Goal: Task Accomplishment & Management: Use online tool/utility

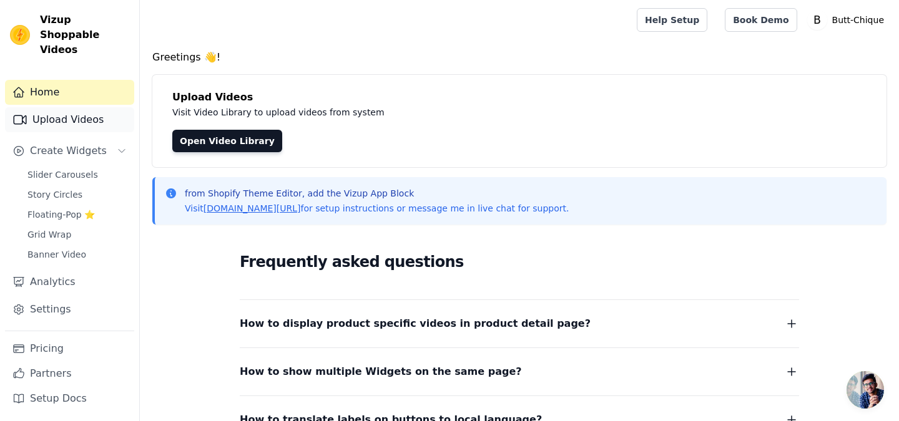
click at [81, 107] on link "Upload Videos" at bounding box center [69, 119] width 129 height 25
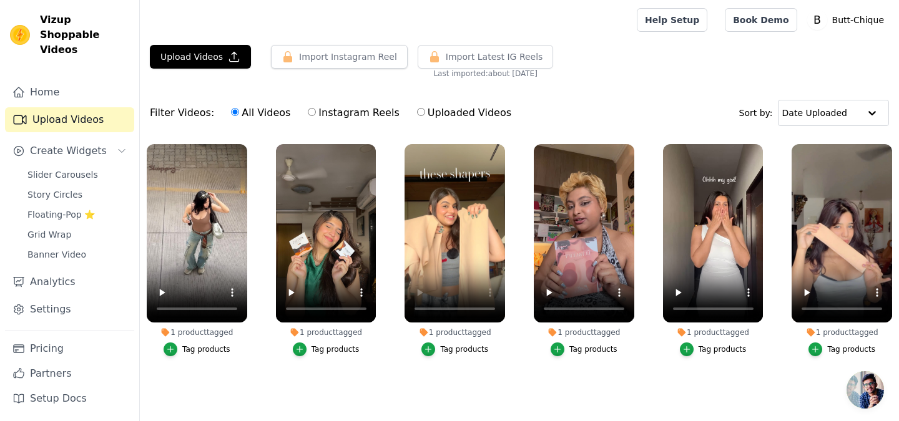
click at [450, 353] on div "Tag products" at bounding box center [464, 350] width 48 height 10
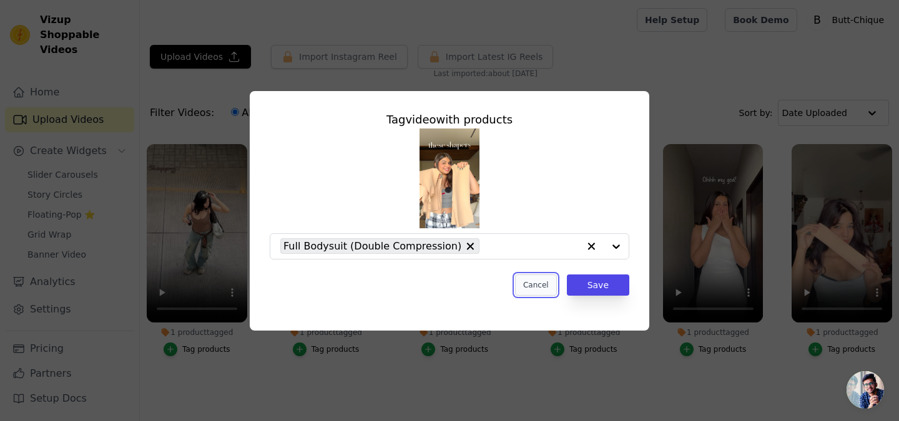
click at [543, 284] on button "Cancel" at bounding box center [536, 285] width 42 height 21
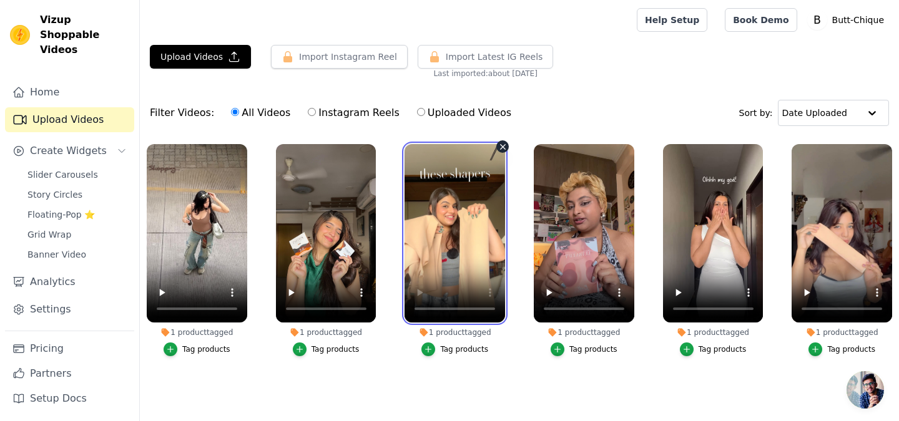
click at [463, 266] on video at bounding box center [455, 233] width 101 height 179
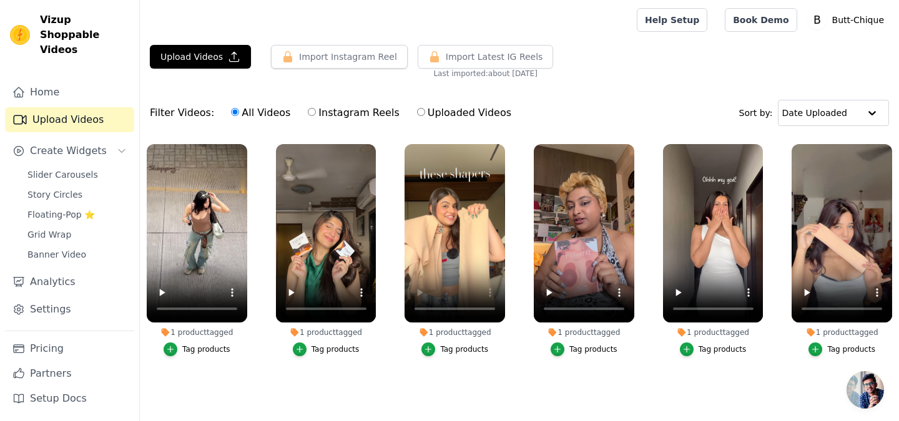
click at [453, 350] on div "Tag products" at bounding box center [464, 350] width 48 height 10
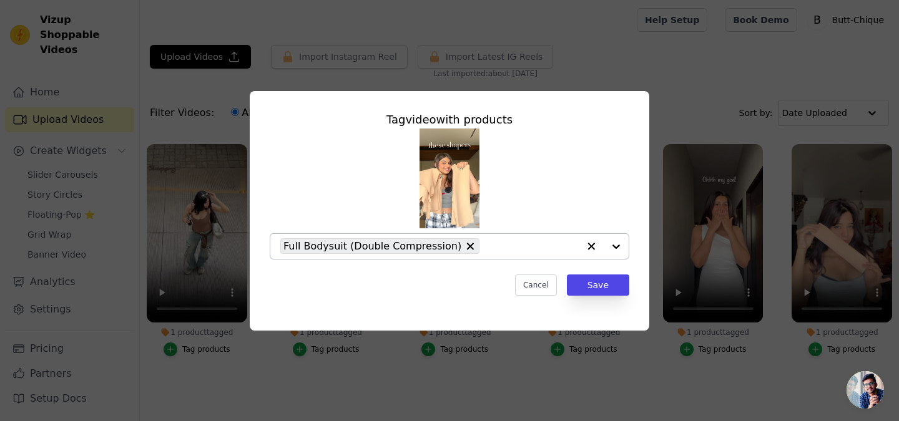
click at [612, 251] on div at bounding box center [604, 246] width 50 height 25
click at [590, 247] on icon "button" at bounding box center [591, 246] width 7 height 7
click at [543, 247] on input "1 product tagged Tag video with products Option undefined, selected. Select is …" at bounding box center [441, 246] width 323 height 12
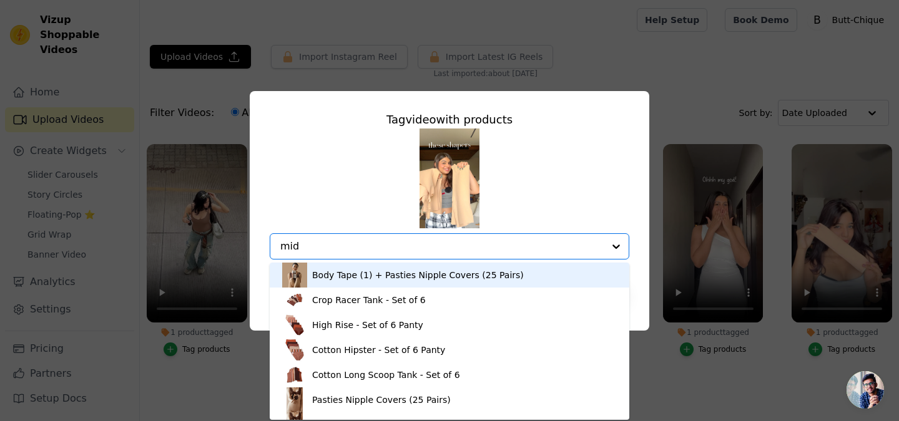
type input "mid"
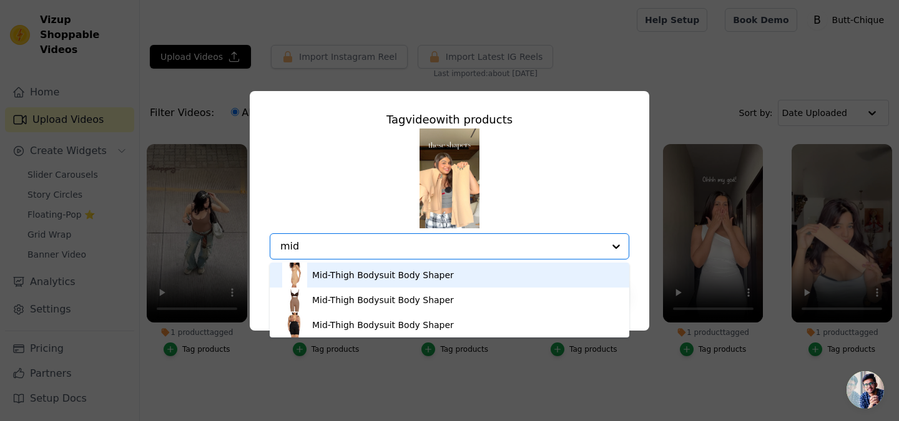
click at [401, 275] on div "Mid-Thigh Bodysuit Body Shaper" at bounding box center [383, 275] width 142 height 12
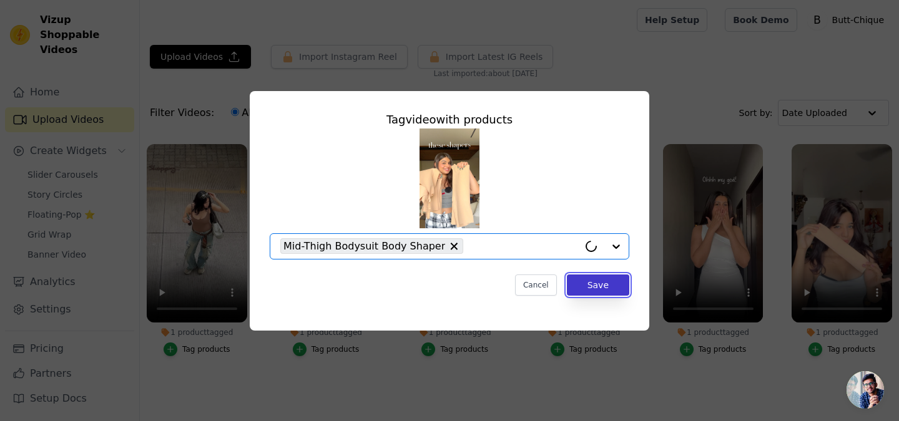
click at [581, 285] on button "Save" at bounding box center [598, 285] width 62 height 21
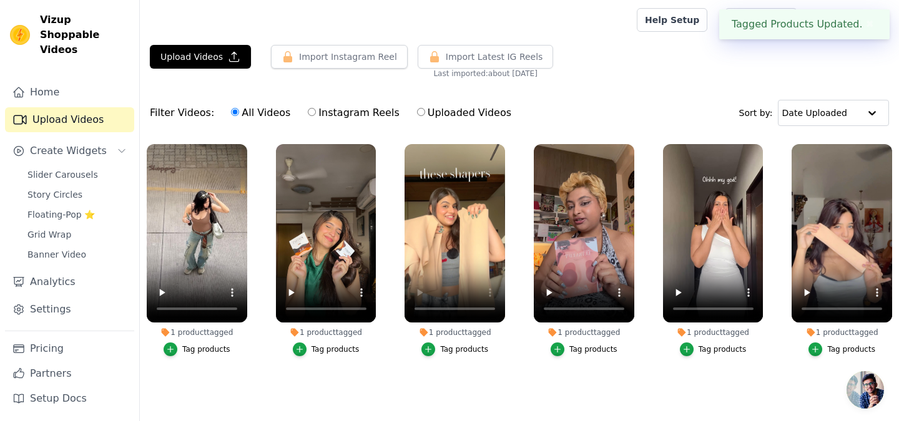
click at [464, 410] on main "Upload Videos Import Instagram Reel Import Latest Instagram Reels Import Latest…" at bounding box center [519, 239] width 759 height 398
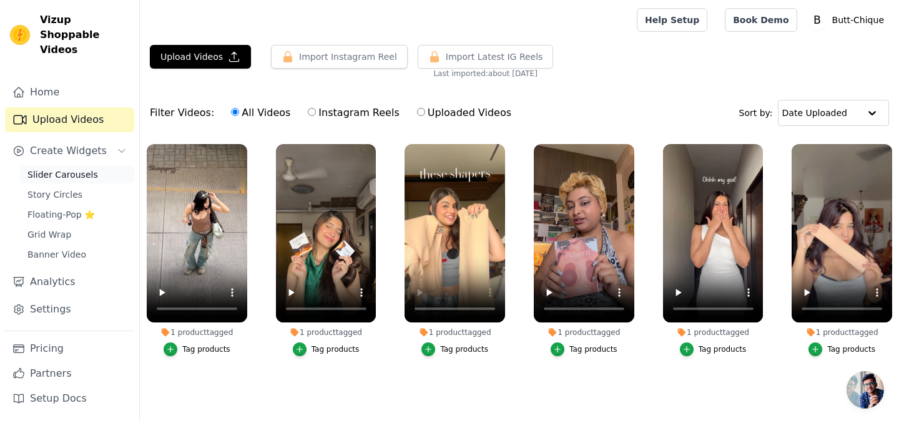
click at [50, 169] on span "Slider Carousels" at bounding box center [62, 175] width 71 height 12
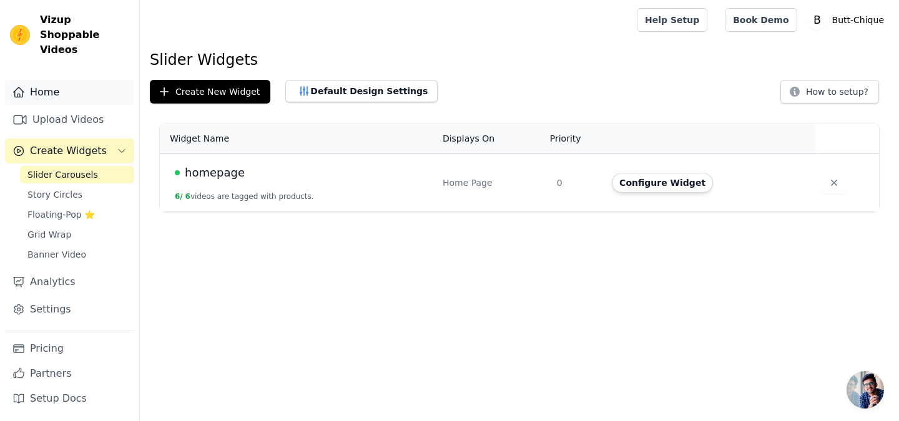
click at [60, 81] on link "Home" at bounding box center [69, 92] width 129 height 25
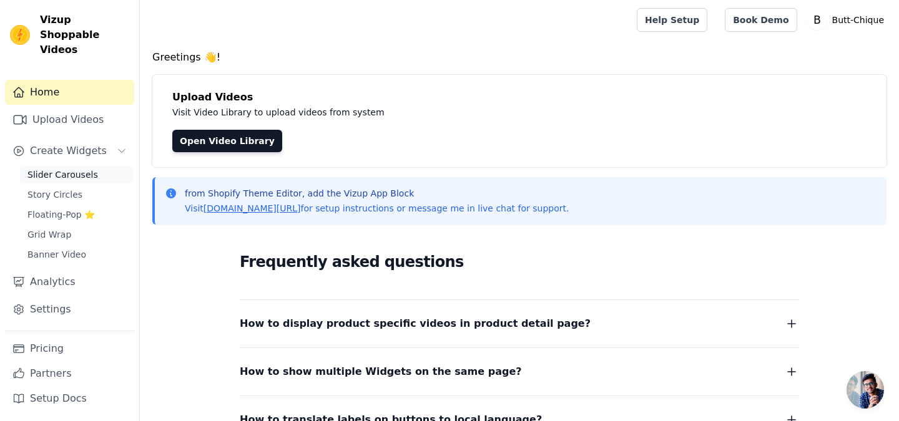
click at [61, 169] on span "Slider Carousels" at bounding box center [62, 175] width 71 height 12
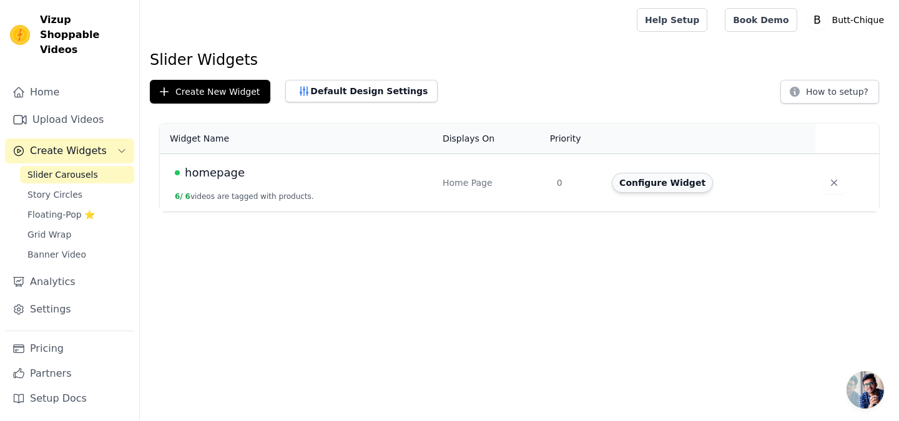
click at [680, 185] on button "Configure Widget" at bounding box center [662, 183] width 101 height 20
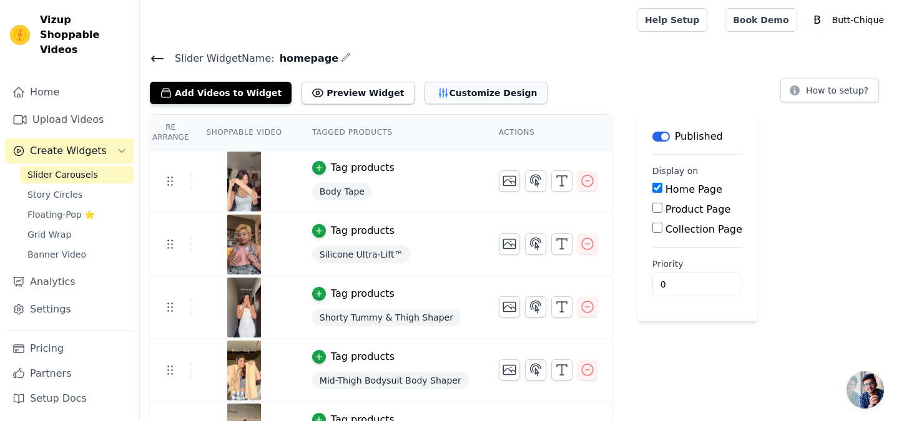
click at [443, 99] on button "Customize Design" at bounding box center [486, 93] width 123 height 22
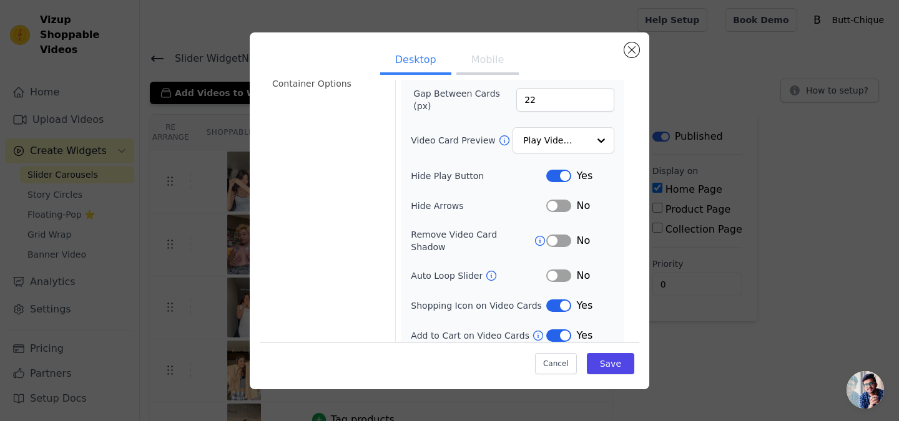
scroll to position [128, 0]
click at [559, 328] on button "Label" at bounding box center [558, 334] width 25 height 12
click at [599, 366] on button "Save" at bounding box center [610, 363] width 47 height 21
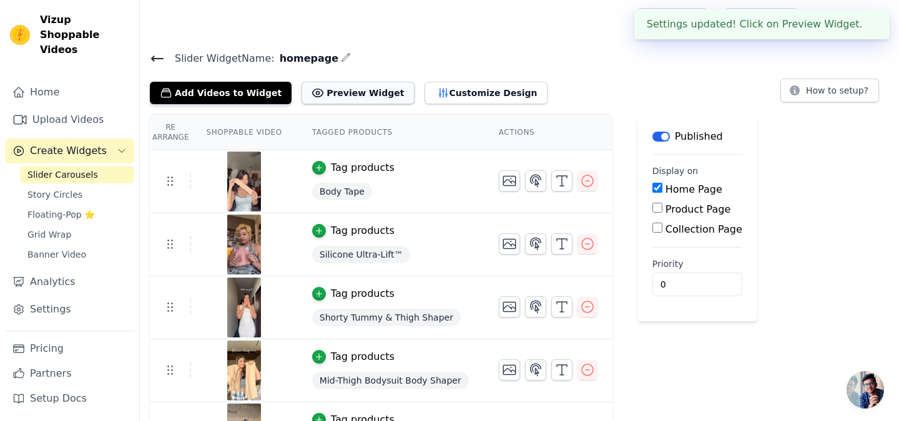
click at [361, 96] on button "Preview Widget" at bounding box center [358, 93] width 112 height 22
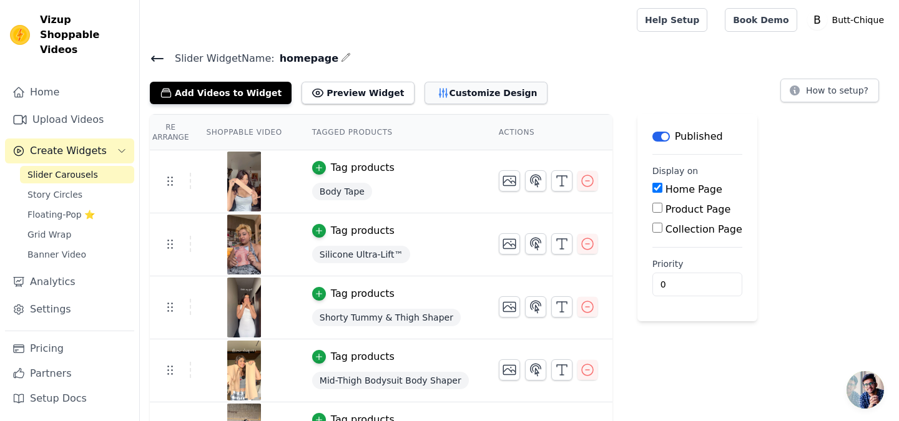
click at [436, 82] on button "Customize Design" at bounding box center [486, 93] width 123 height 22
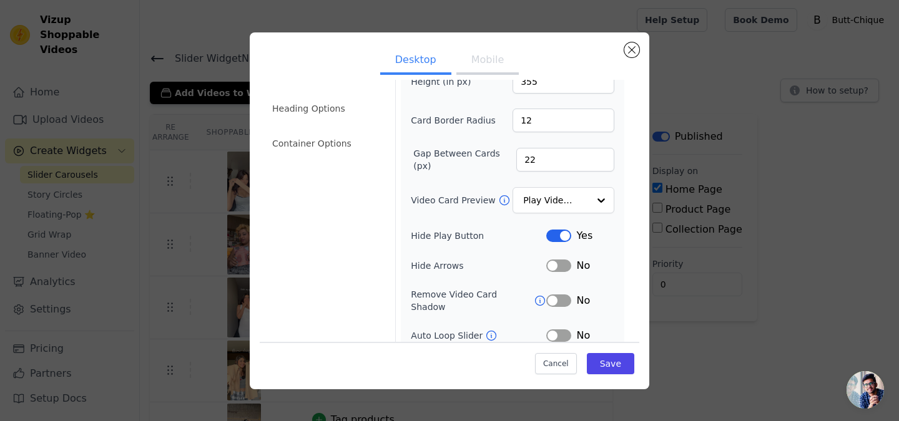
scroll to position [0, 0]
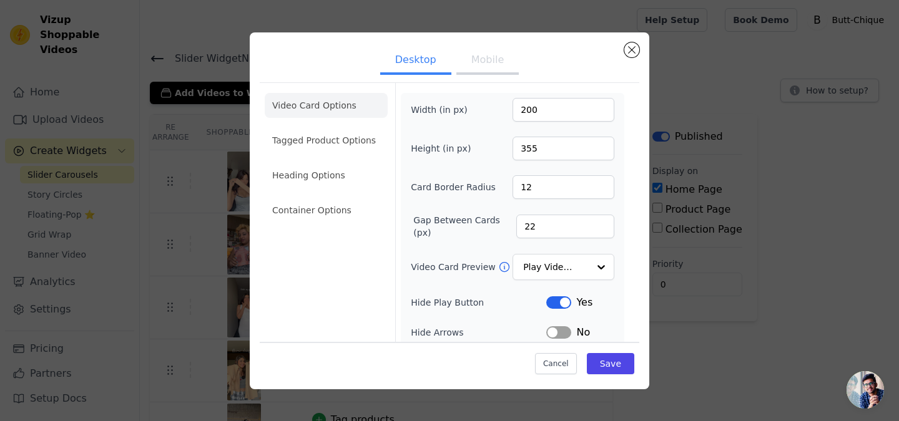
click at [474, 67] on button "Mobile" at bounding box center [487, 60] width 62 height 27
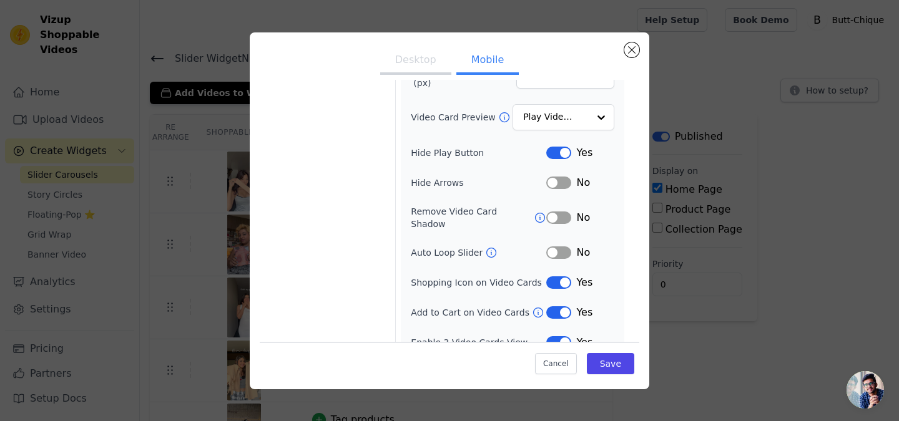
scroll to position [158, 0]
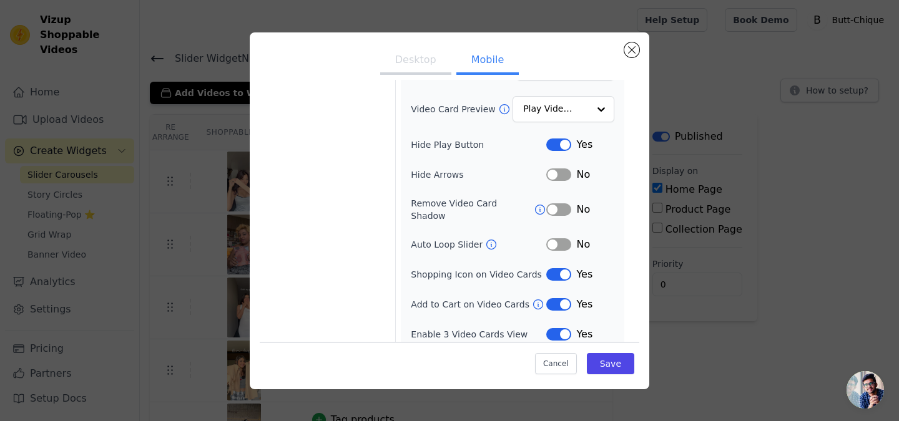
click at [430, 59] on button "Desktop" at bounding box center [415, 60] width 71 height 27
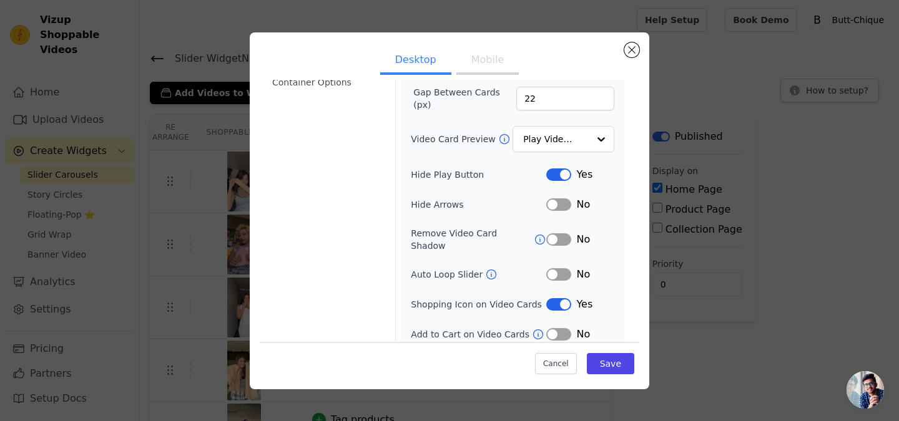
click at [488, 64] on button "Mobile" at bounding box center [487, 60] width 62 height 27
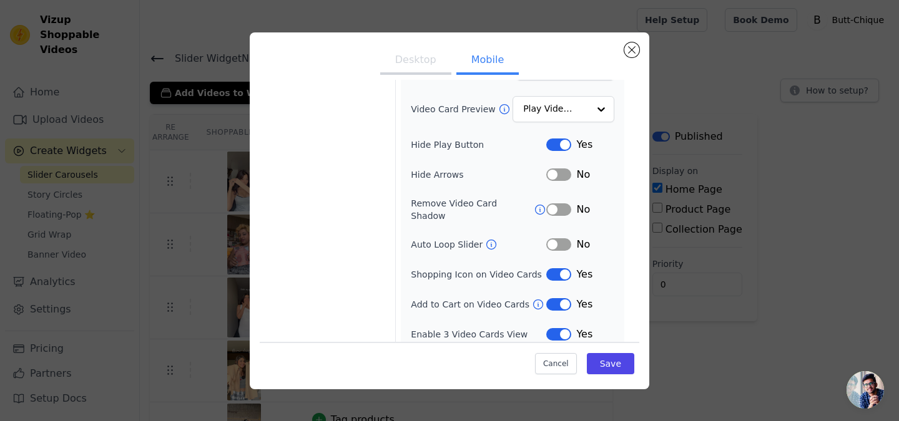
click at [400, 55] on button "Desktop" at bounding box center [415, 60] width 71 height 27
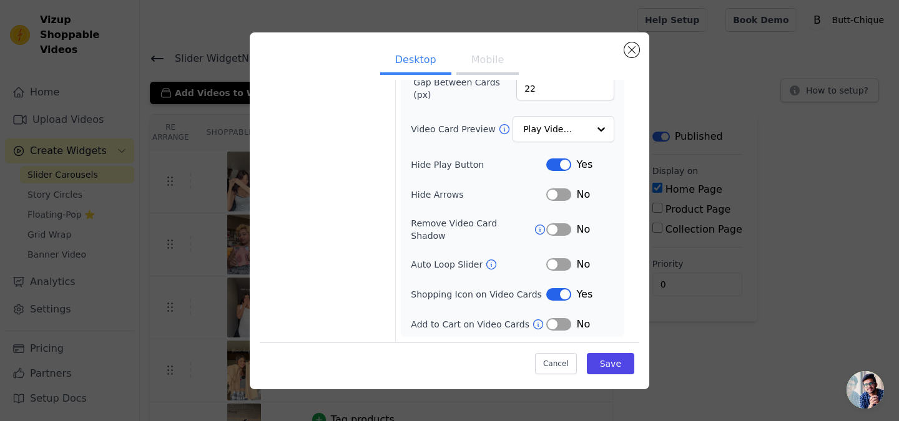
scroll to position [128, 0]
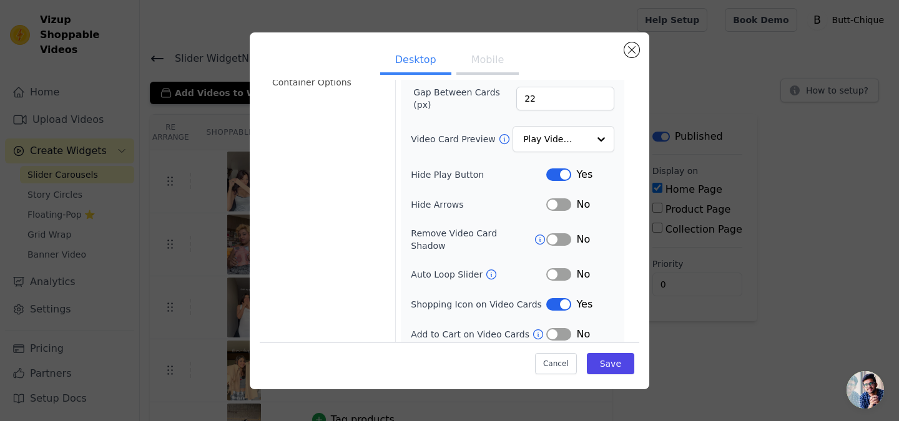
click at [471, 66] on button "Mobile" at bounding box center [487, 60] width 62 height 27
click at [421, 67] on button "Desktop" at bounding box center [415, 60] width 71 height 27
click at [479, 64] on button "Mobile" at bounding box center [487, 60] width 62 height 27
click at [564, 328] on button "Label" at bounding box center [558, 334] width 25 height 12
click at [625, 359] on button "Save" at bounding box center [610, 363] width 47 height 21
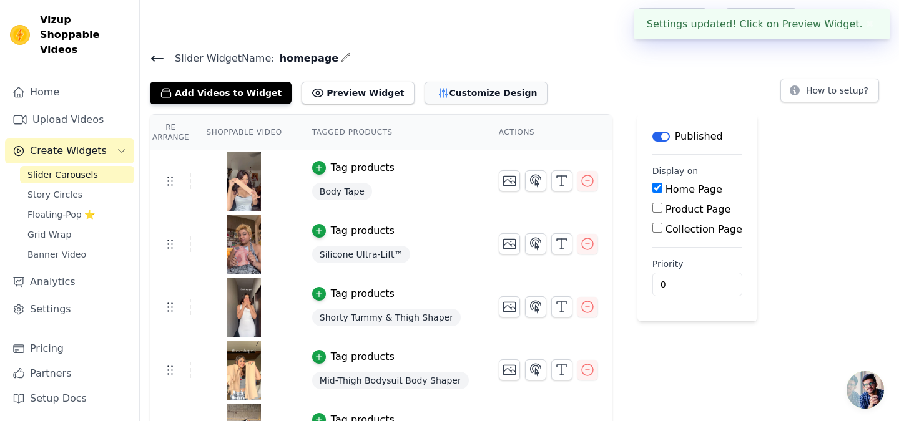
click at [431, 96] on button "Customize Design" at bounding box center [486, 93] width 123 height 22
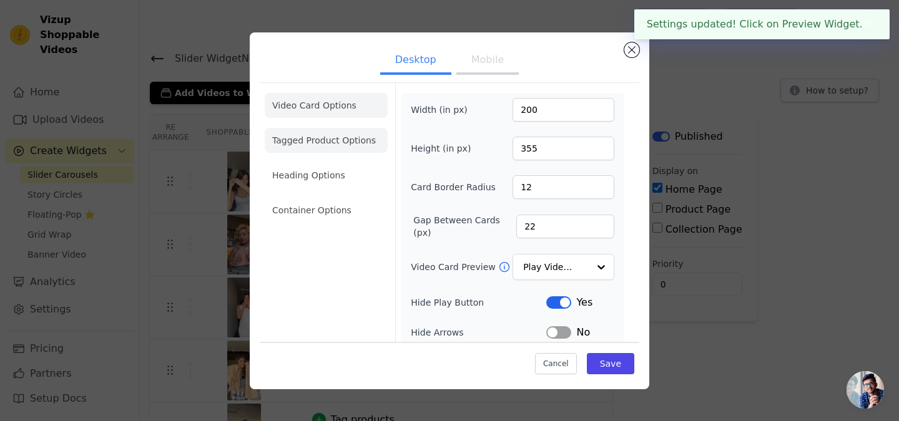
click at [329, 198] on li "Tagged Product Options" at bounding box center [326, 210] width 123 height 25
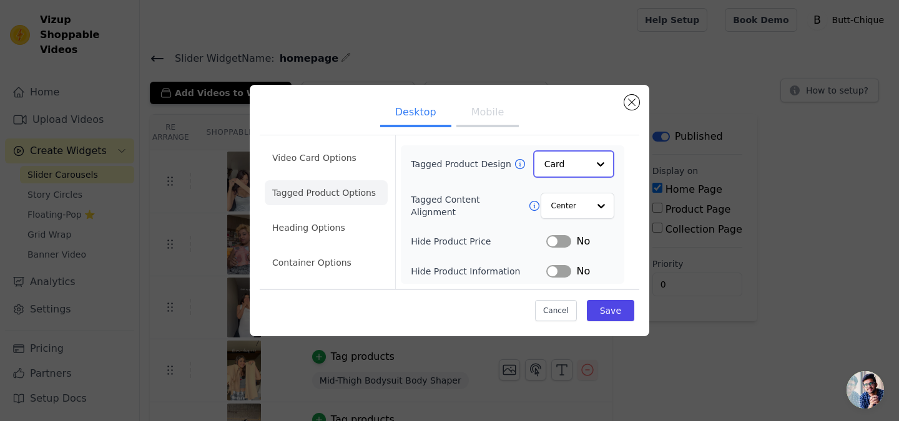
click at [569, 175] on input "Tagged Product Design" at bounding box center [566, 164] width 44 height 25
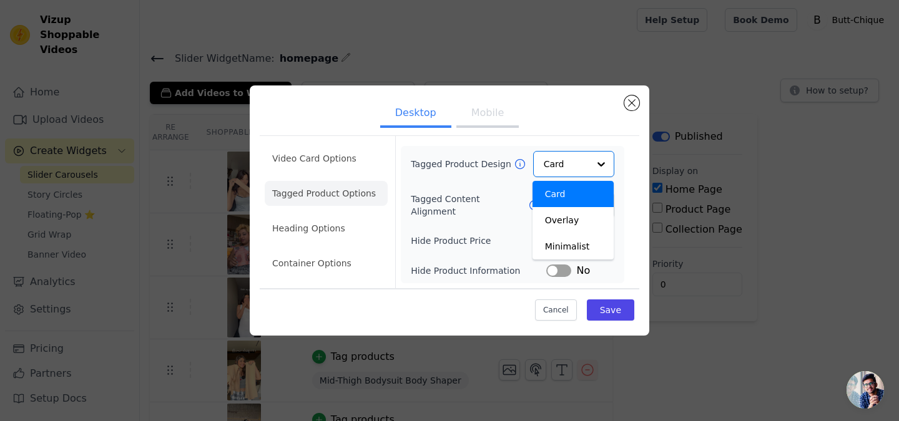
click at [489, 190] on div "Tagged Product Design Card Overlay Minimalist Option Card, selected. You are cu…" at bounding box center [513, 214] width 204 height 127
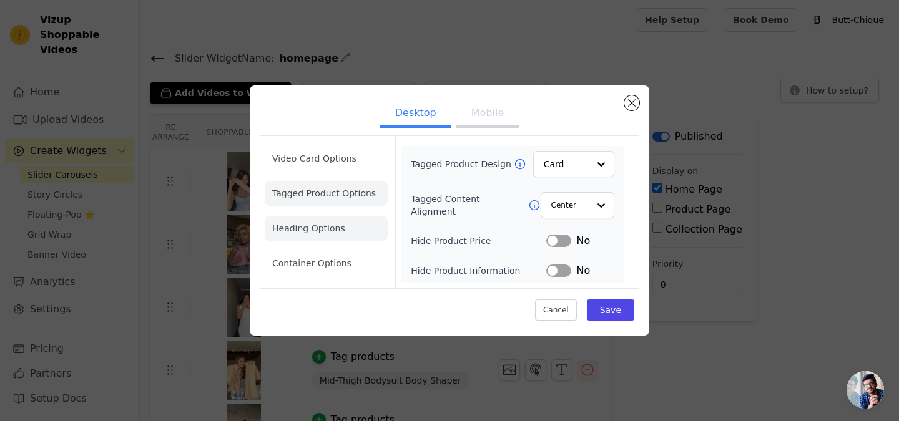
click at [310, 235] on li "Heading Options" at bounding box center [326, 228] width 123 height 25
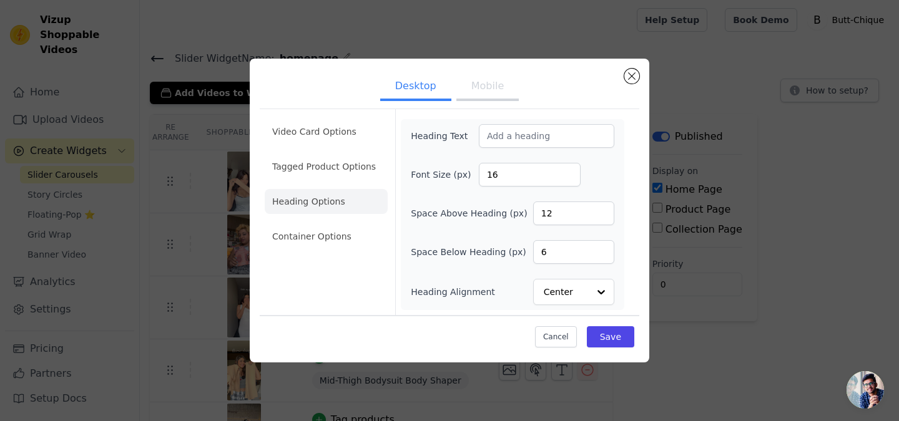
click at [310, 260] on div "Video Card Options Tagged Product Options Heading Options Container Options" at bounding box center [326, 212] width 123 height 206
click at [320, 236] on li "Container Options" at bounding box center [326, 236] width 123 height 25
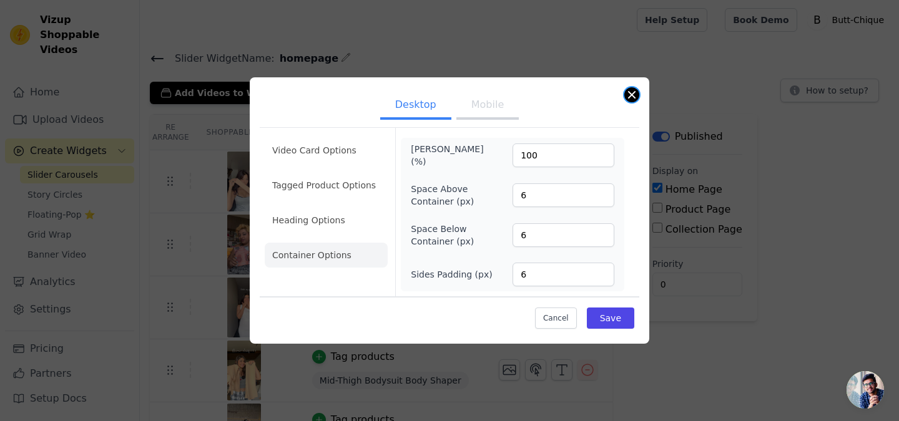
click at [627, 100] on button "Close modal" at bounding box center [631, 94] width 15 height 15
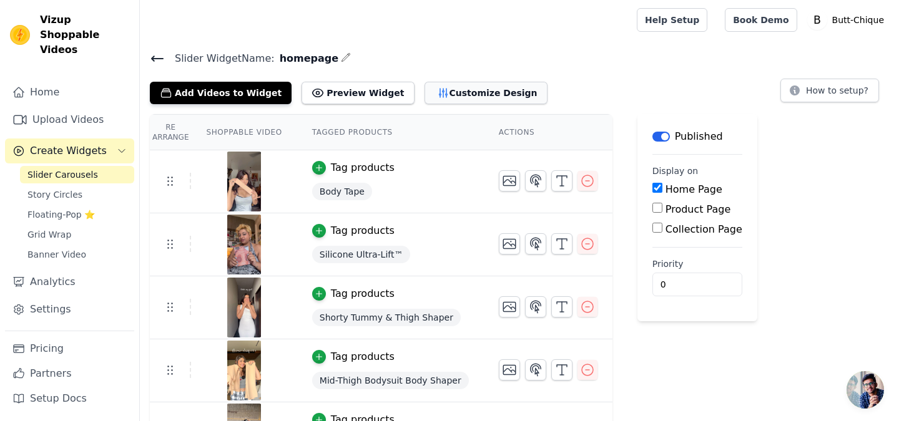
click at [430, 94] on button "Customize Design" at bounding box center [486, 93] width 123 height 22
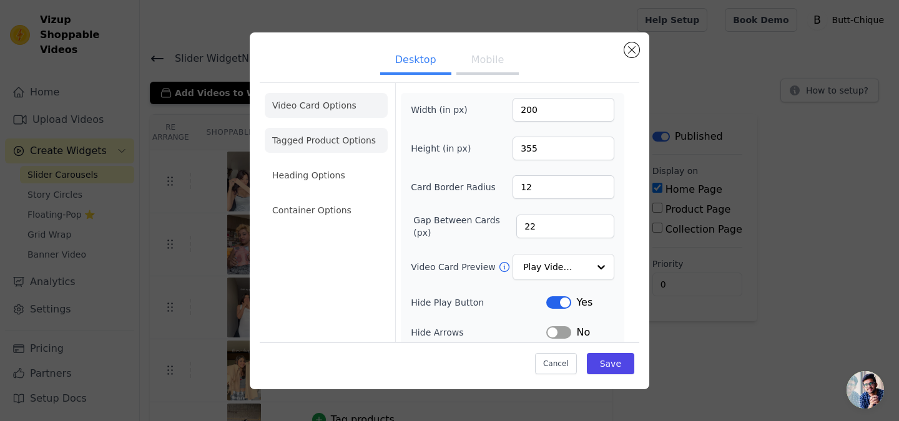
click at [357, 198] on li "Tagged Product Options" at bounding box center [326, 210] width 123 height 25
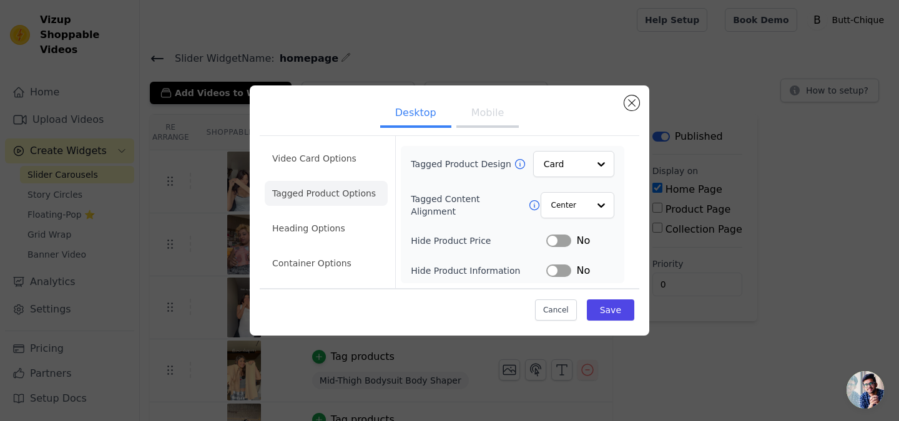
click at [521, 162] on icon at bounding box center [520, 164] width 12 height 12
